Goal: Obtain resource: Obtain resource

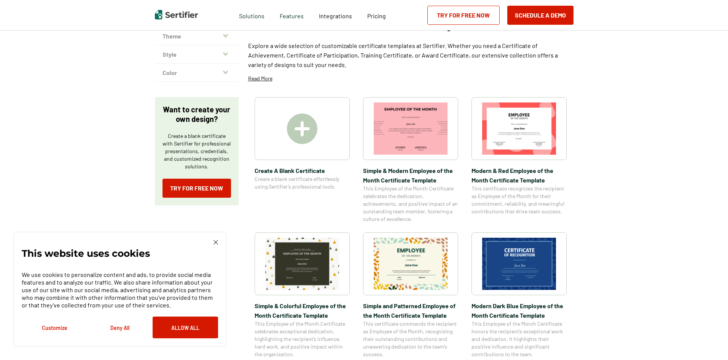
scroll to position [76, 0]
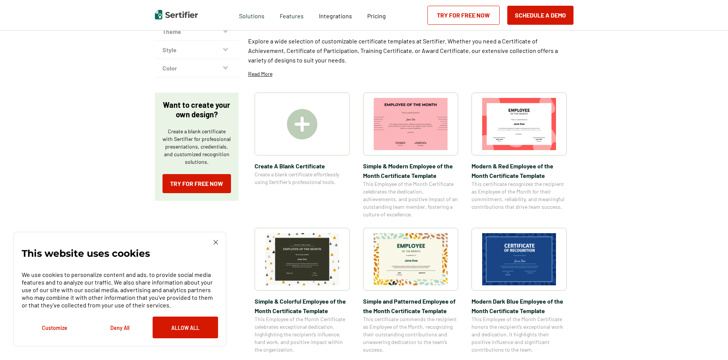
click at [504, 122] on img at bounding box center [519, 124] width 74 height 52
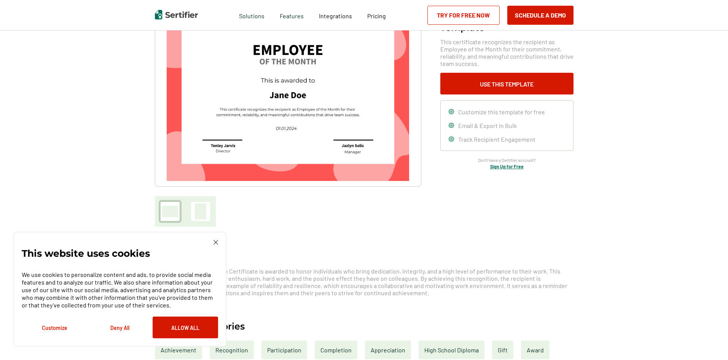
scroll to position [38, 0]
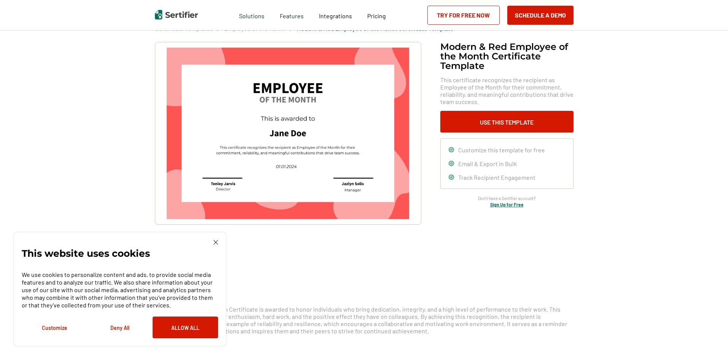
click at [323, 126] on img at bounding box center [288, 133] width 242 height 171
click at [321, 127] on img at bounding box center [288, 133] width 242 height 171
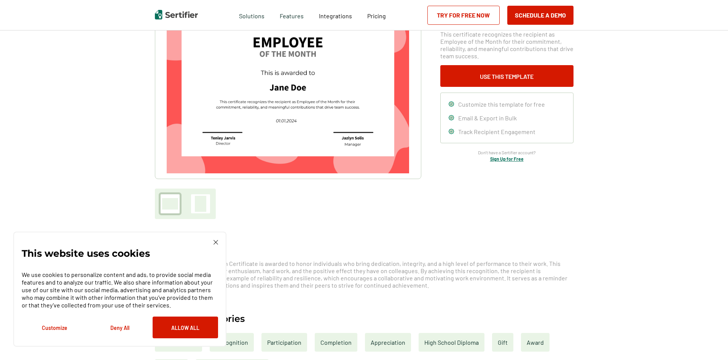
scroll to position [0, 0]
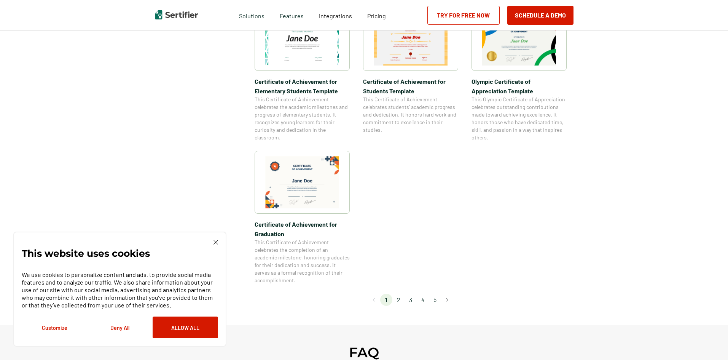
scroll to position [685, 0]
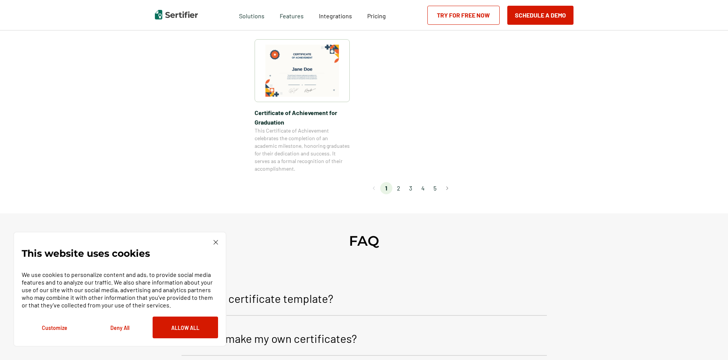
click at [399, 188] on li "2" at bounding box center [398, 188] width 12 height 12
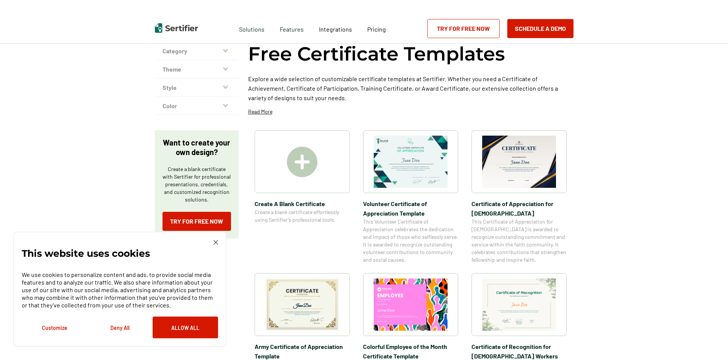
scroll to position [0, 0]
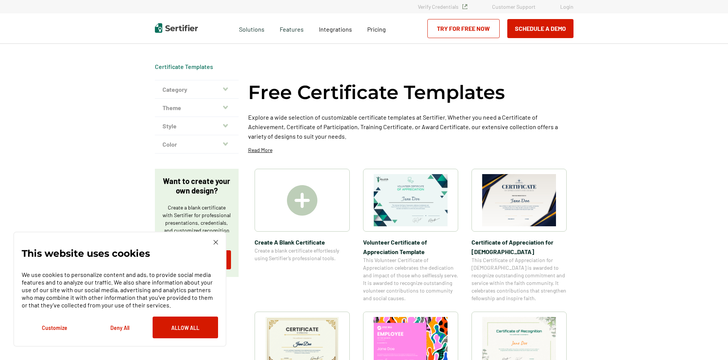
click at [419, 202] on img at bounding box center [411, 200] width 74 height 52
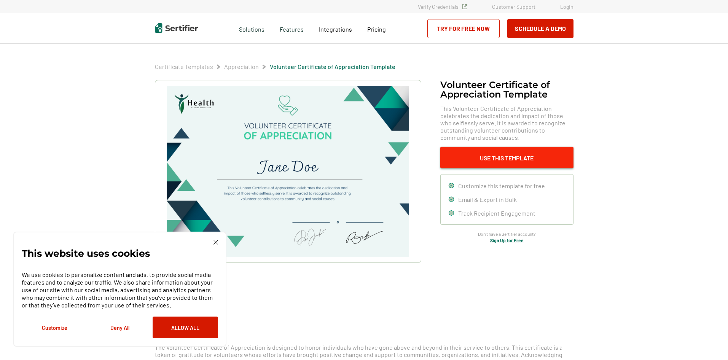
click at [493, 158] on button "Use This Template" at bounding box center [506, 157] width 133 height 22
